Goal: Task Accomplishment & Management: Manage account settings

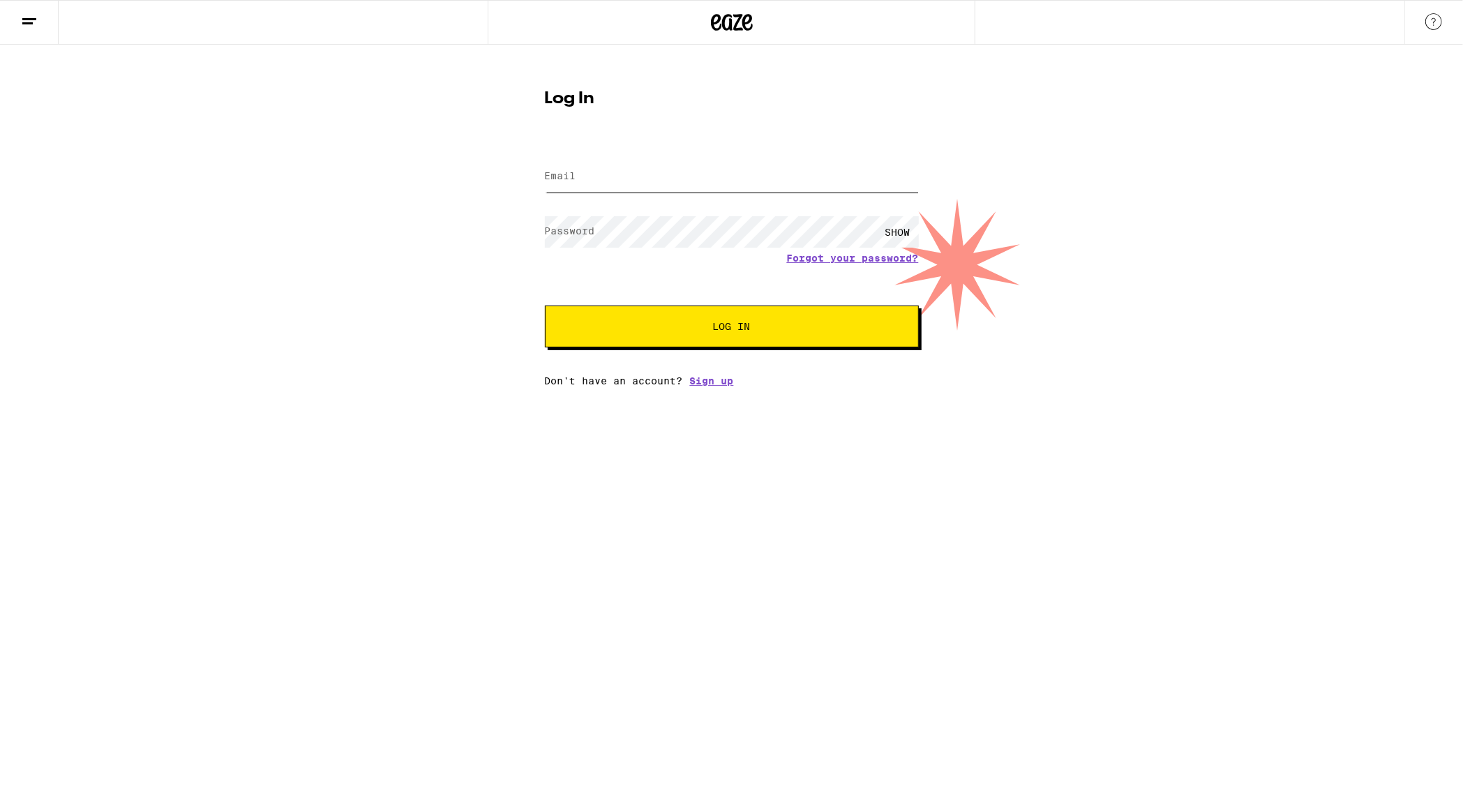
click at [618, 179] on input "Email" at bounding box center [732, 177] width 374 height 32
type input "[EMAIL_ADDRESS][DOMAIN_NAME]"
click at [545, 305] on button "Log In" at bounding box center [732, 326] width 374 height 42
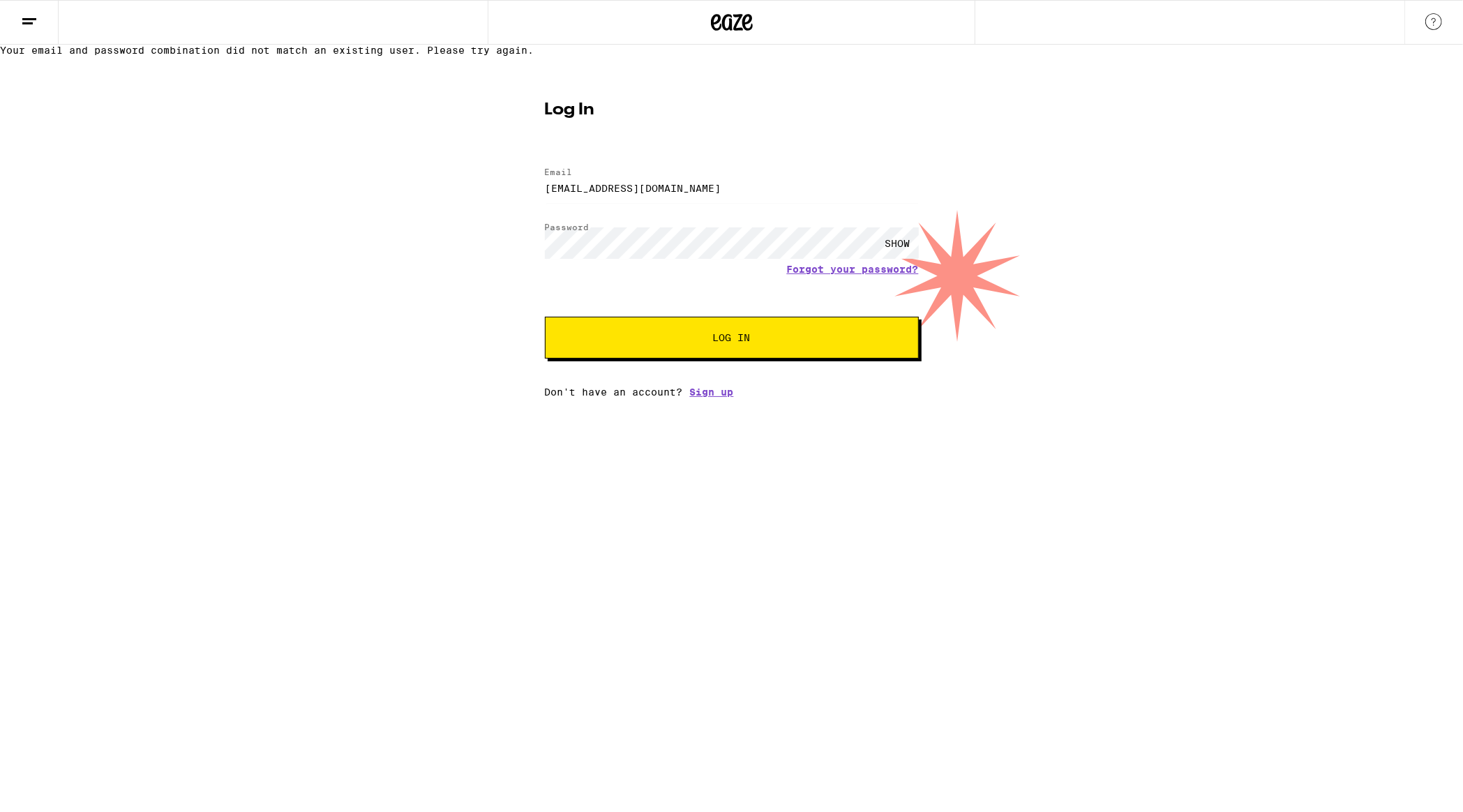
click at [643, 342] on span "Log In" at bounding box center [732, 337] width 261 height 10
click at [459, 274] on div "Your email and password combination did not match an existing user. Please try …" at bounding box center [732, 222] width 1463 height 353
click at [545, 317] on button "Log In" at bounding box center [732, 338] width 374 height 42
click at [474, 283] on div "Your email and password combination did not match an existing user. Please try …" at bounding box center [732, 222] width 1463 height 353
click at [545, 317] on button "Log In" at bounding box center [732, 338] width 374 height 42
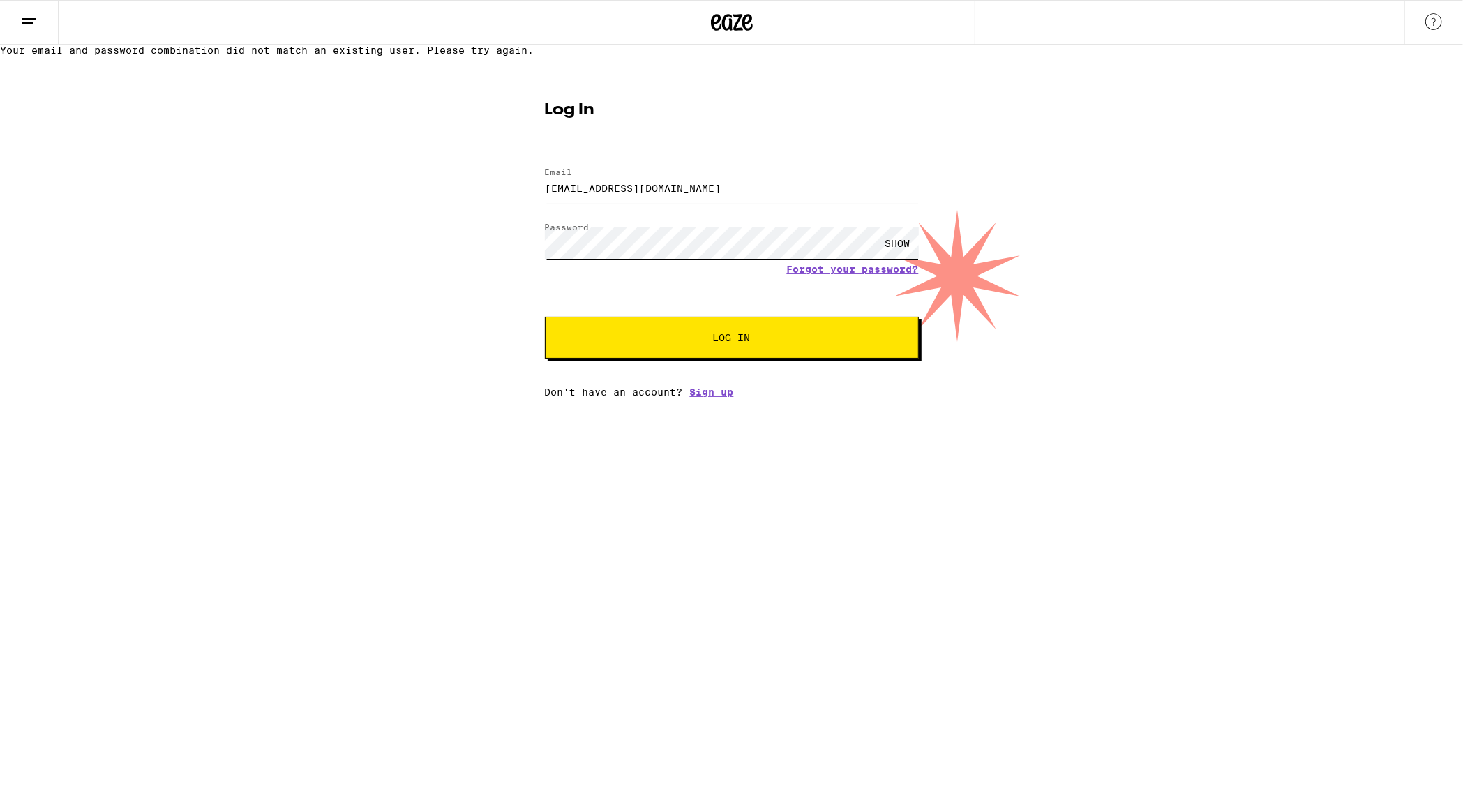
click at [545, 317] on button "Log In" at bounding box center [732, 338] width 374 height 42
click at [840, 275] on link "Forgot your password?" at bounding box center [853, 269] width 132 height 11
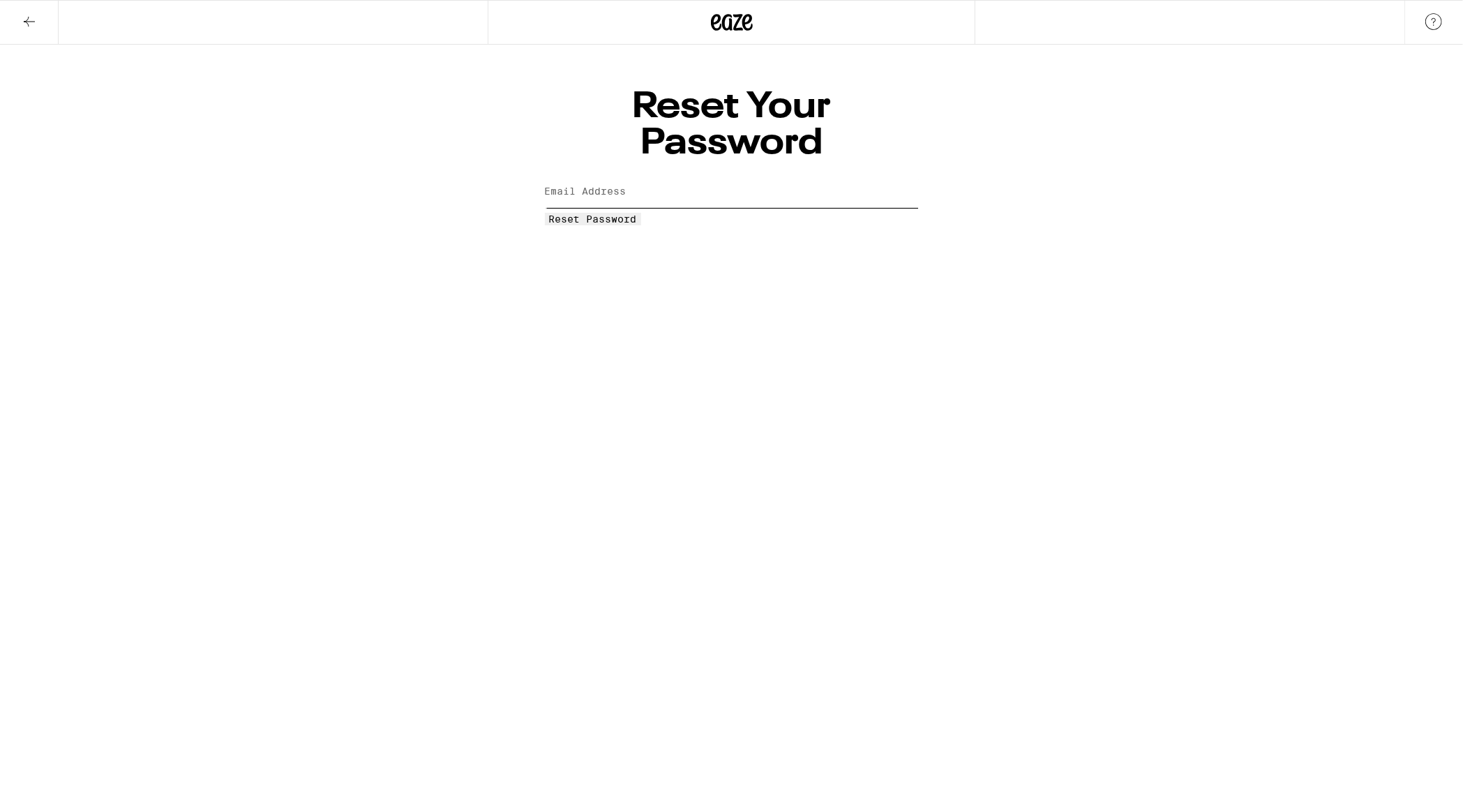
click at [673, 177] on input "Email Address" at bounding box center [732, 192] width 374 height 32
type input "sunbyte11@gmail.com"
click at [637, 213] on span "Reset Password" at bounding box center [593, 218] width 88 height 11
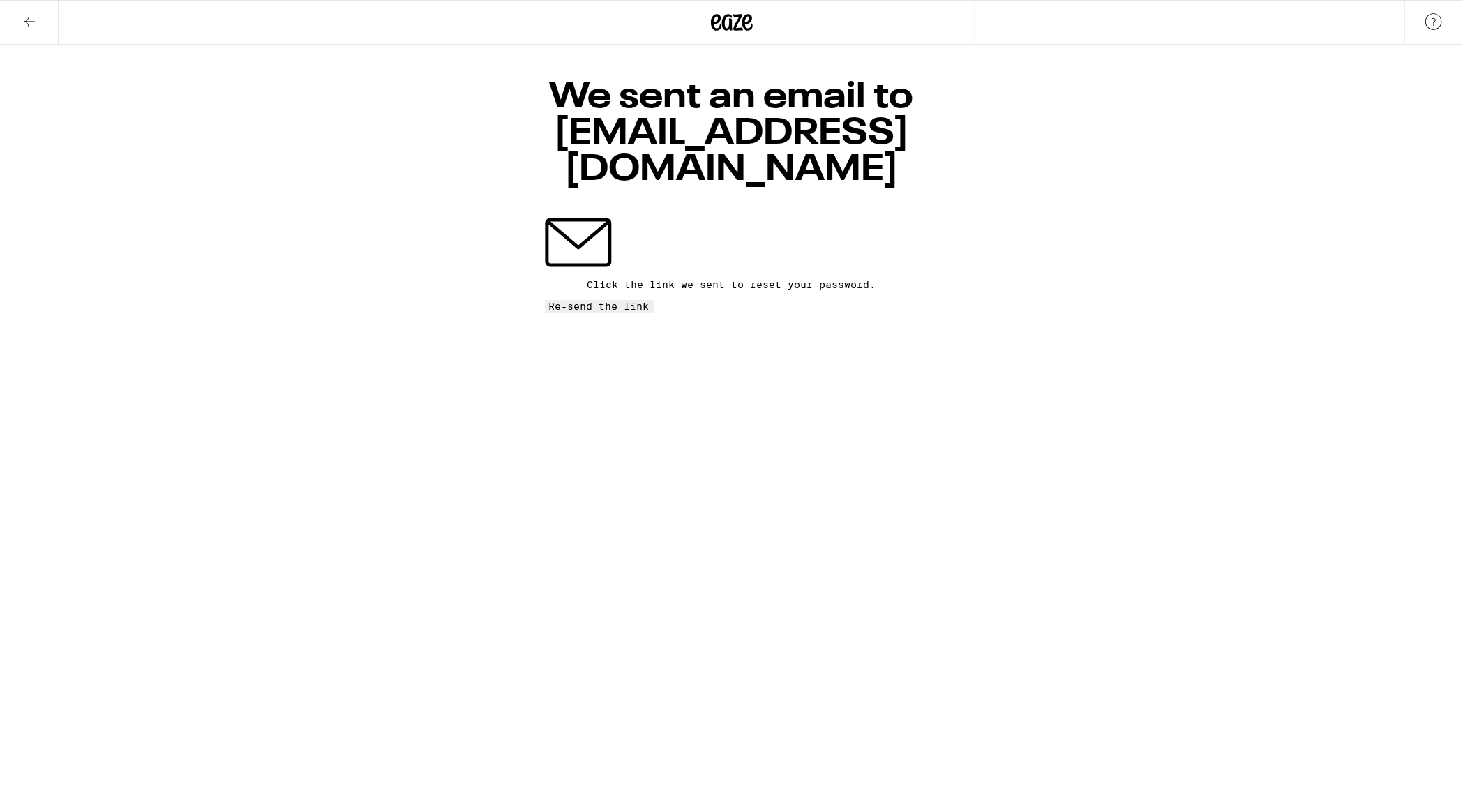
drag, startPoint x: 725, startPoint y: 284, endPoint x: 99, endPoint y: 235, distance: 627.9
click at [84, 282] on div "We sent an email to sunbyte11@gmail.com Click the link we sent to reset your pa…" at bounding box center [732, 179] width 1463 height 268
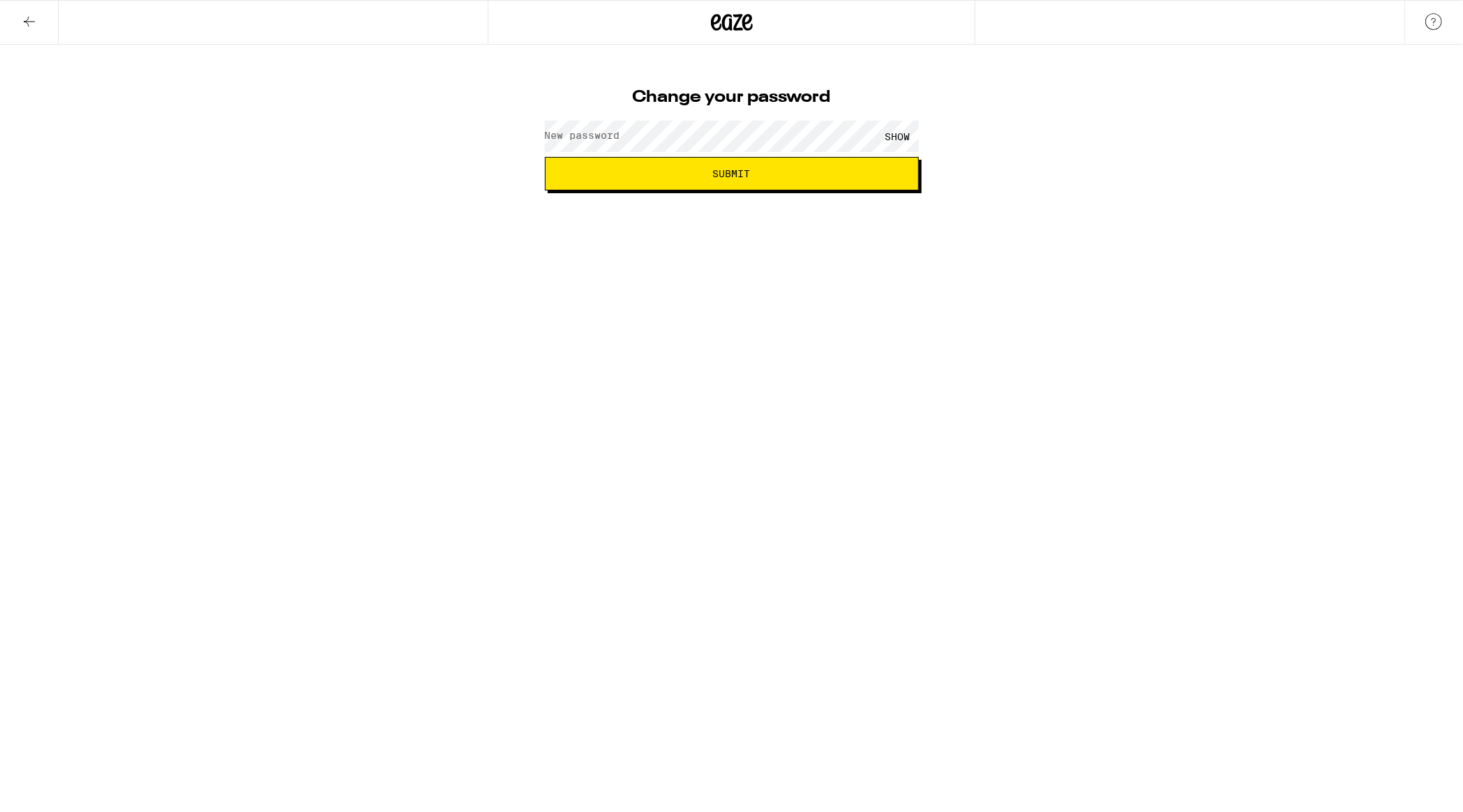
click at [620, 138] on div "New password SHOW" at bounding box center [732, 136] width 374 height 41
drag, startPoint x: 606, startPoint y: 139, endPoint x: 619, endPoint y: 140, distance: 13.0
click at [611, 139] on label "New password" at bounding box center [582, 135] width 75 height 11
click at [712, 173] on span "Submit" at bounding box center [732, 174] width 350 height 10
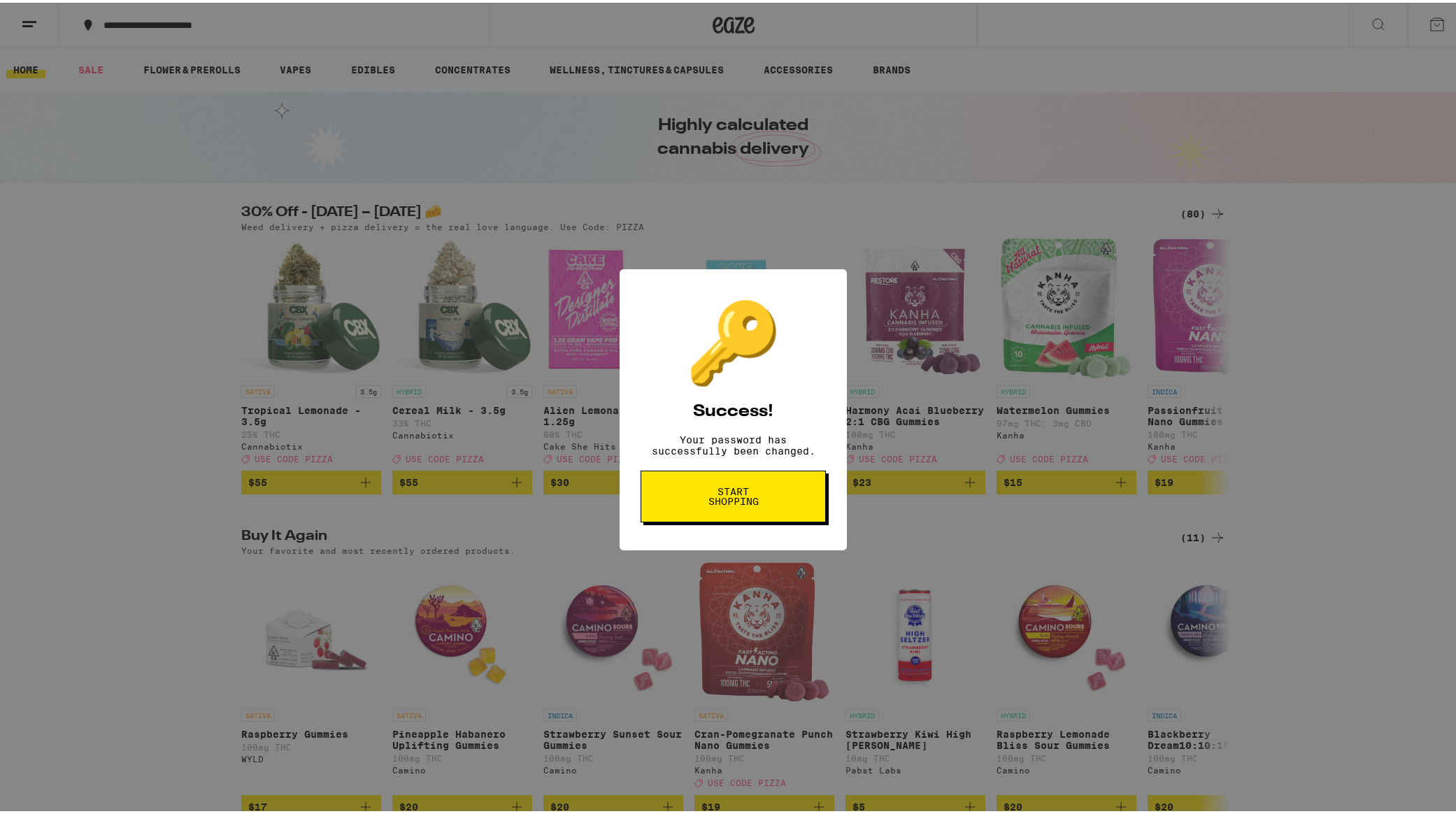
click at [740, 503] on span "Start shopping" at bounding box center [733, 493] width 72 height 19
